Goal: Find specific page/section: Find specific page/section

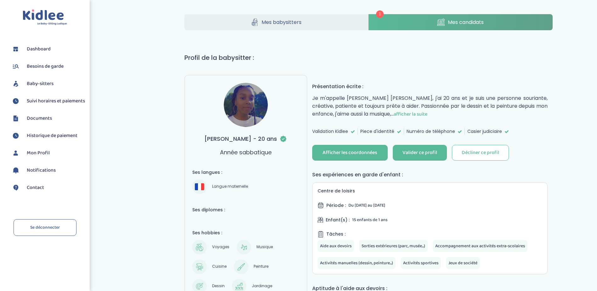
click at [416, 114] on span "afficher la suite" at bounding box center [411, 114] width 34 height 8
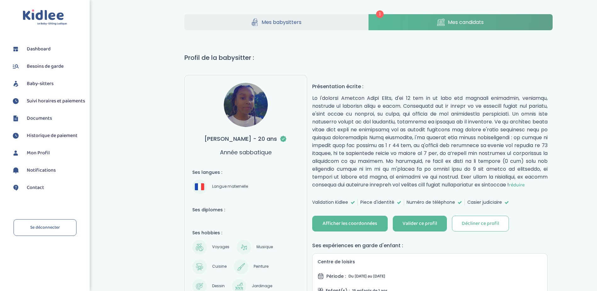
click at [318, 23] on link "Mes babysitters" at bounding box center [276, 22] width 184 height 16
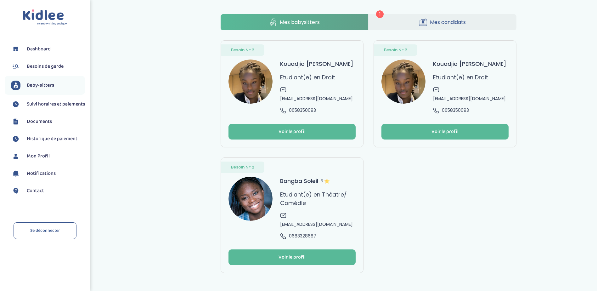
click at [458, 20] on span "Mes candidats" at bounding box center [448, 22] width 36 height 8
